Goal: Task Accomplishment & Management: Use online tool/utility

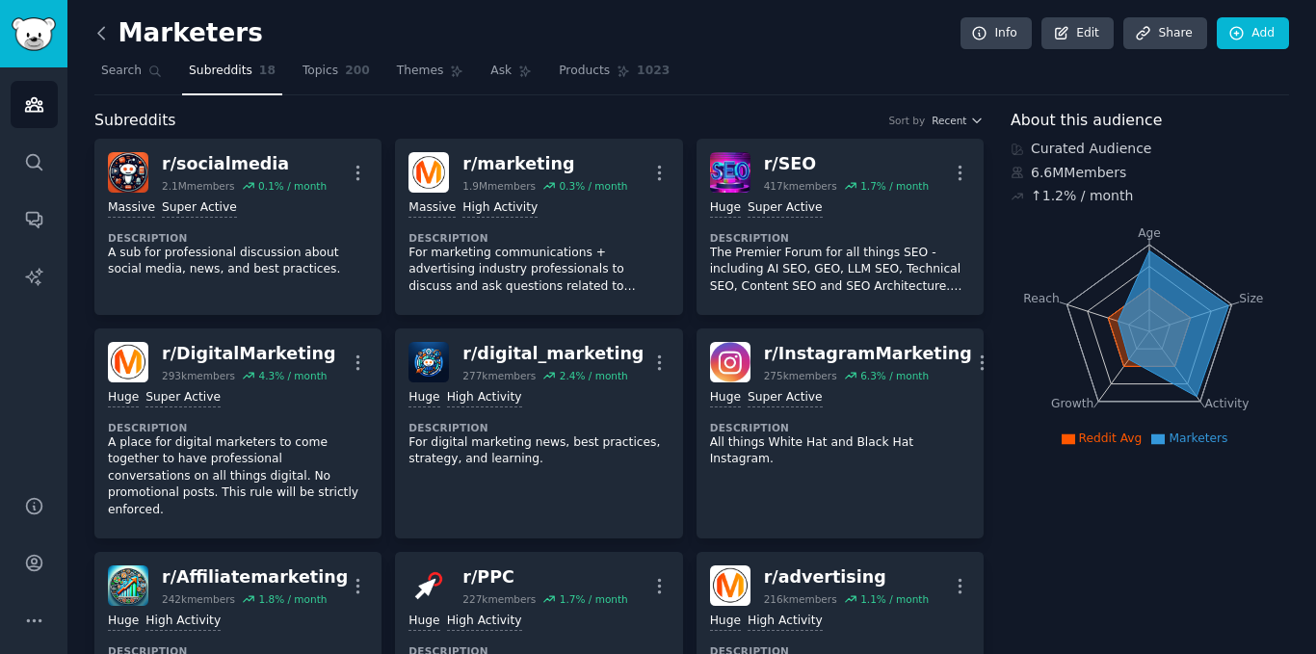
click at [104, 25] on icon at bounding box center [101, 33] width 20 height 20
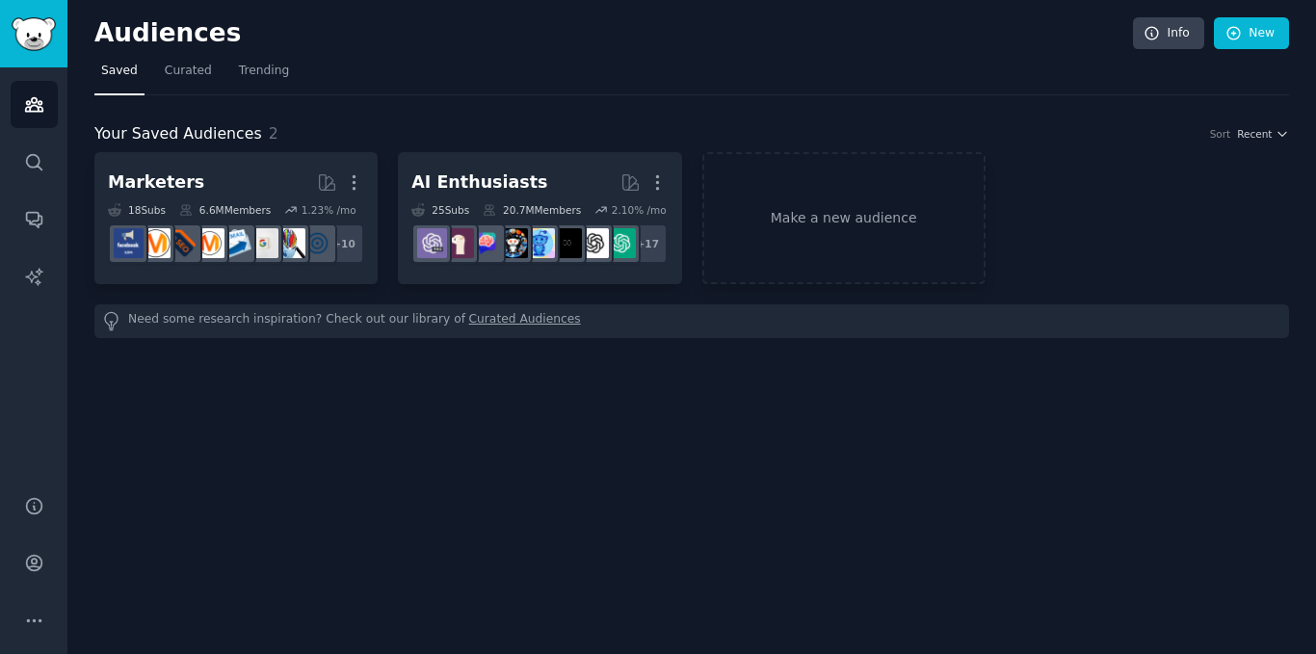
click at [245, 321] on div "Need some research inspiration? Check out our library of Curated Audiences" at bounding box center [691, 321] width 1194 height 34
click at [706, 211] on link "Make a new audience" at bounding box center [843, 218] width 283 height 132
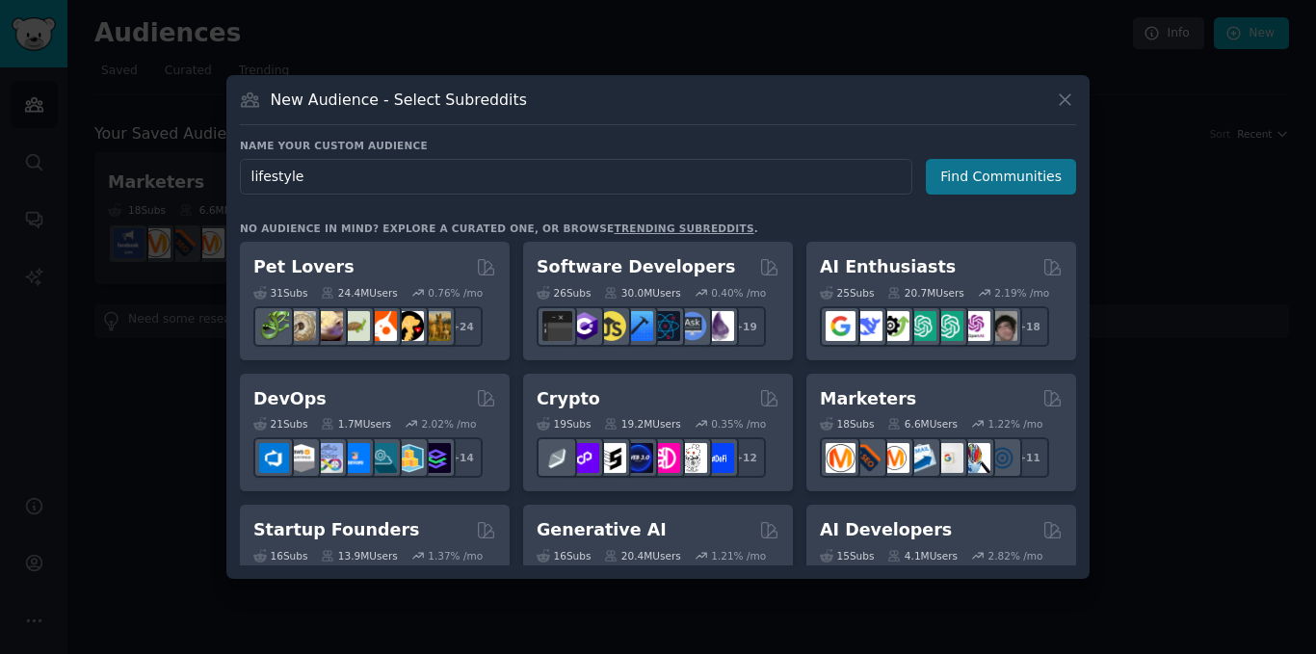
type input "lifestyle"
click at [996, 183] on button "Find Communities" at bounding box center [1001, 177] width 150 height 36
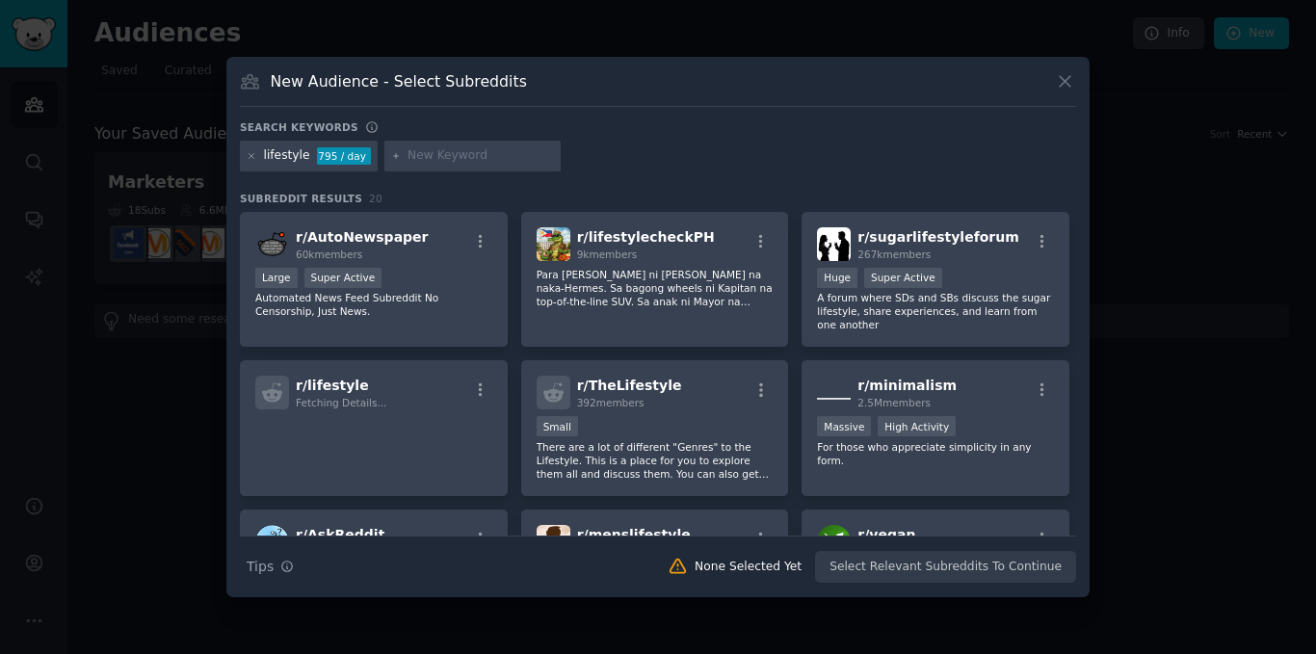
click at [326, 164] on div "795 / day" at bounding box center [344, 155] width 54 height 17
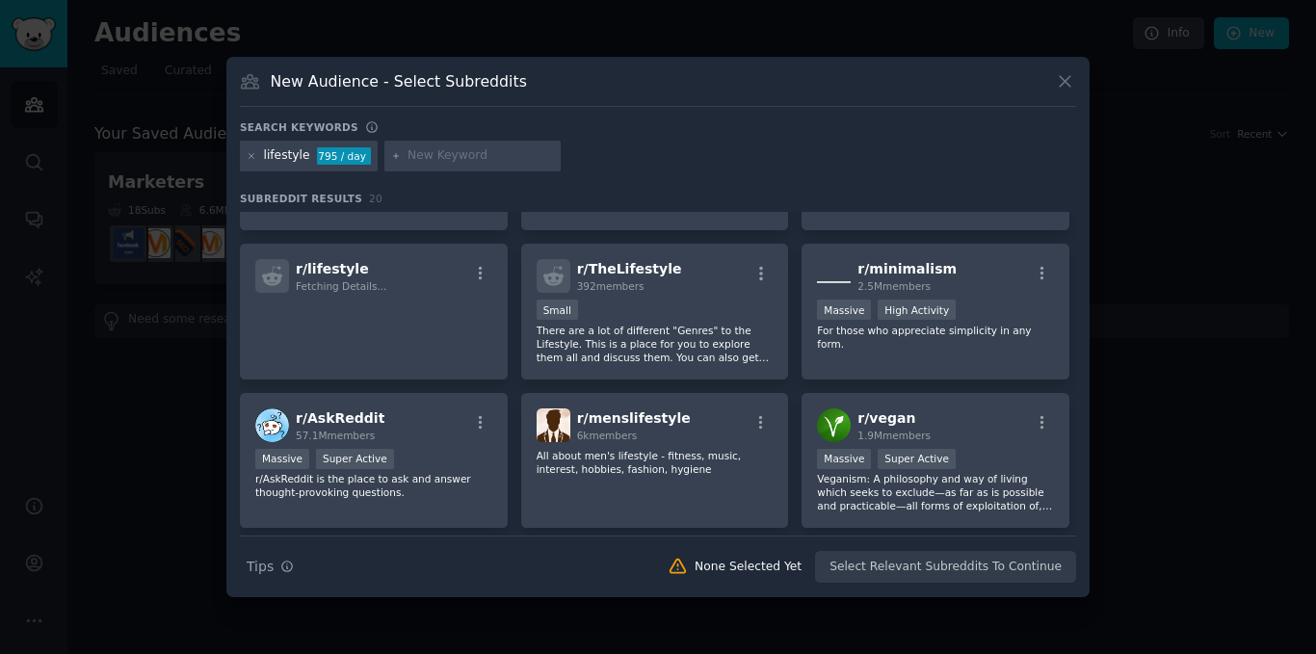
scroll to position [117, 0]
